Goal: Task Accomplishment & Management: Manage account settings

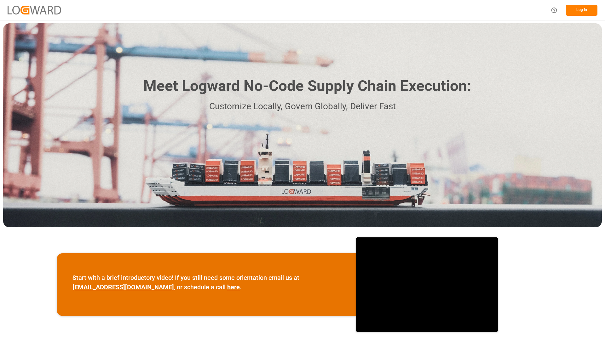
click at [583, 7] on button "Log In" at bounding box center [582, 10] width 32 height 11
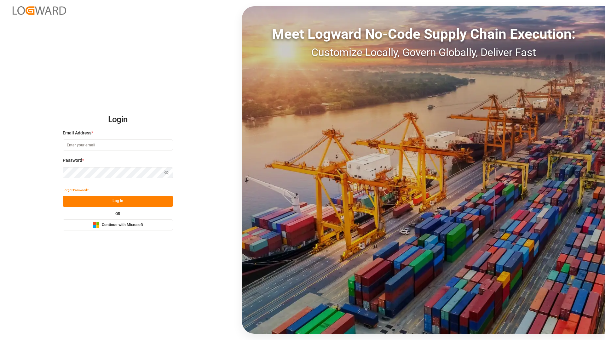
click at [121, 224] on span "Continue with Microsoft" at bounding box center [122, 225] width 41 height 6
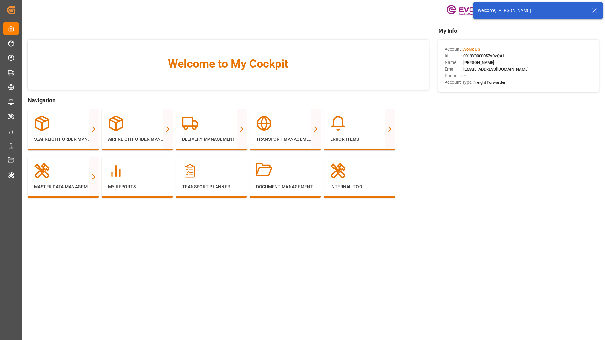
click at [592, 11] on icon at bounding box center [595, 11] width 8 height 8
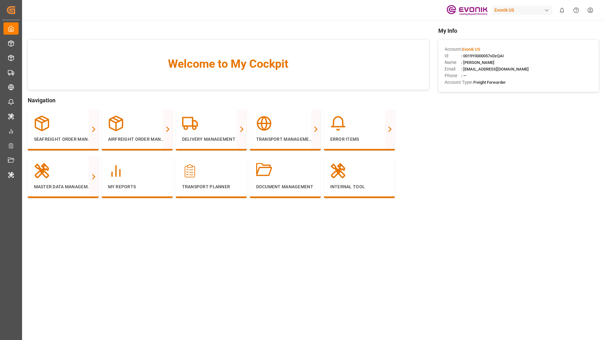
click at [518, 7] on div "Evonik US" at bounding box center [522, 10] width 60 height 9
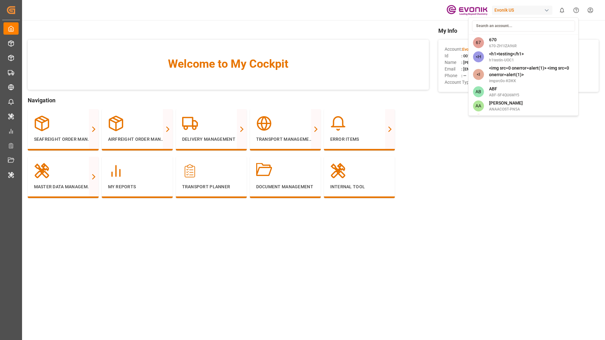
click at [518, 9] on html "Created by potrace 1.15, written by Peter Selinger 2001-2017 Created by potrace…" at bounding box center [302, 170] width 605 height 340
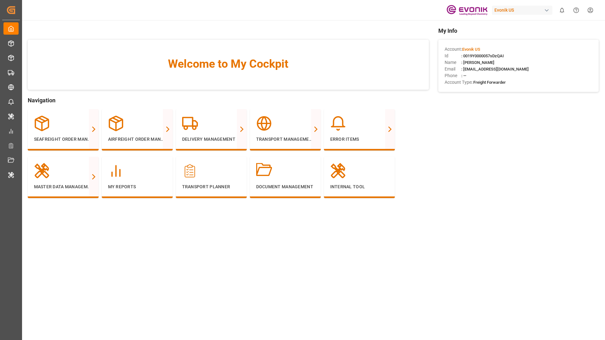
click at [518, 9] on div "Evonik US" at bounding box center [522, 10] width 60 height 9
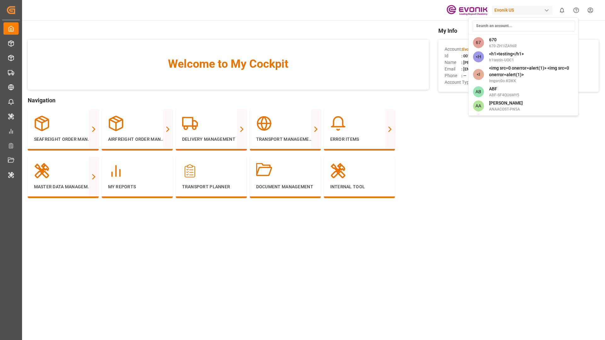
click at [508, 25] on input at bounding box center [523, 25] width 103 height 11
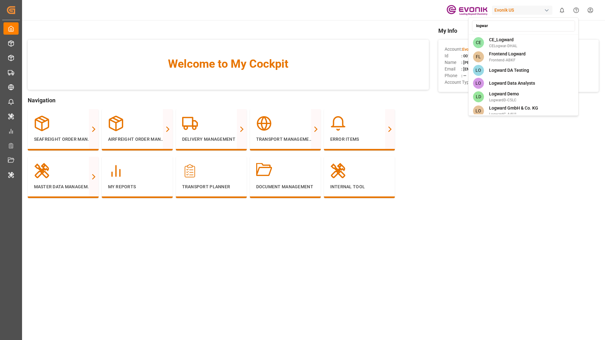
type input "logward"
